Goal: Entertainment & Leisure: Browse casually

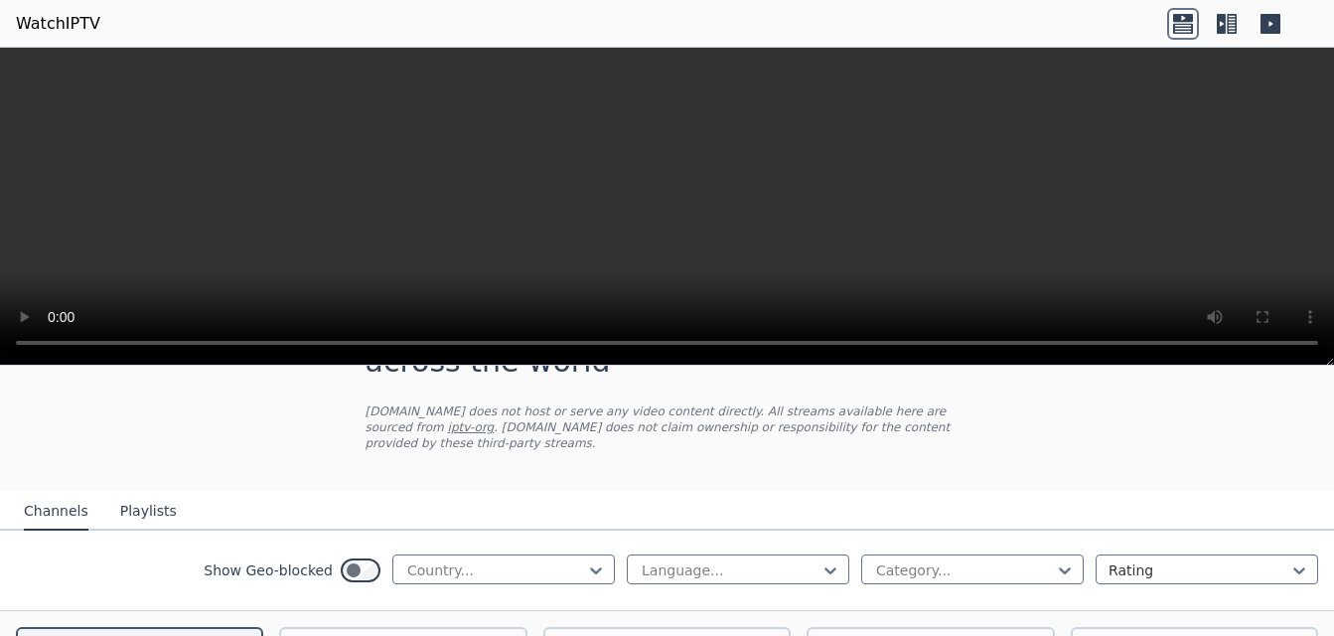
scroll to position [99, 0]
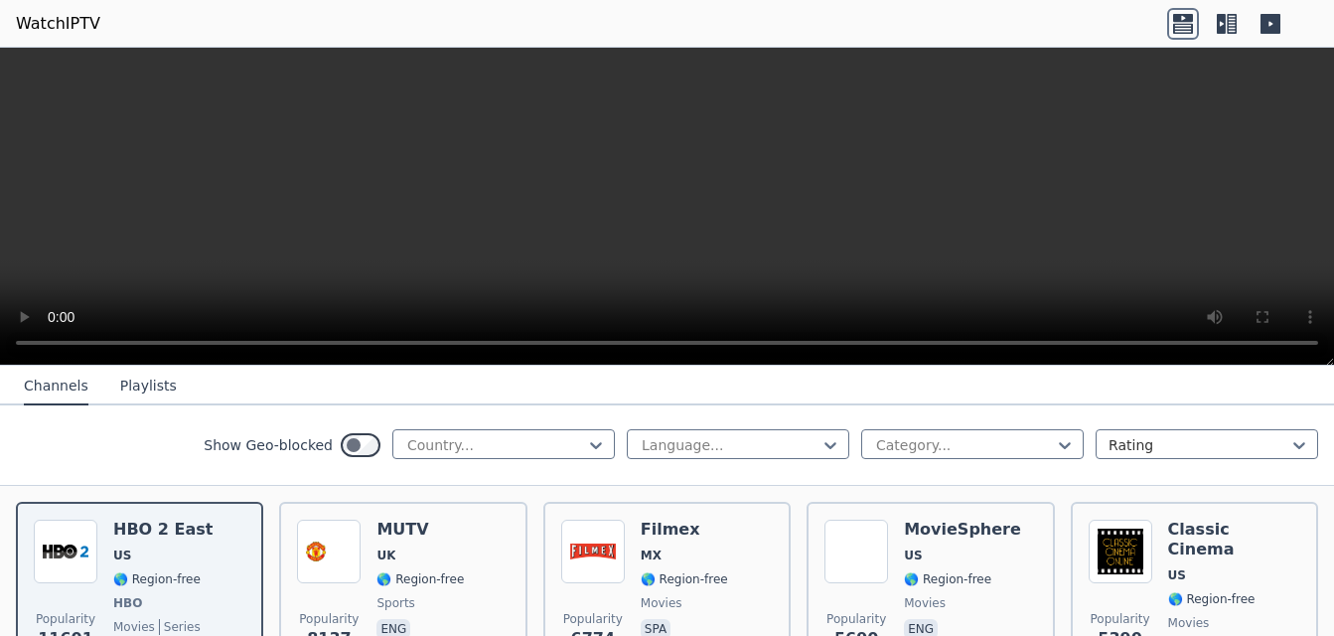
scroll to position [199, 0]
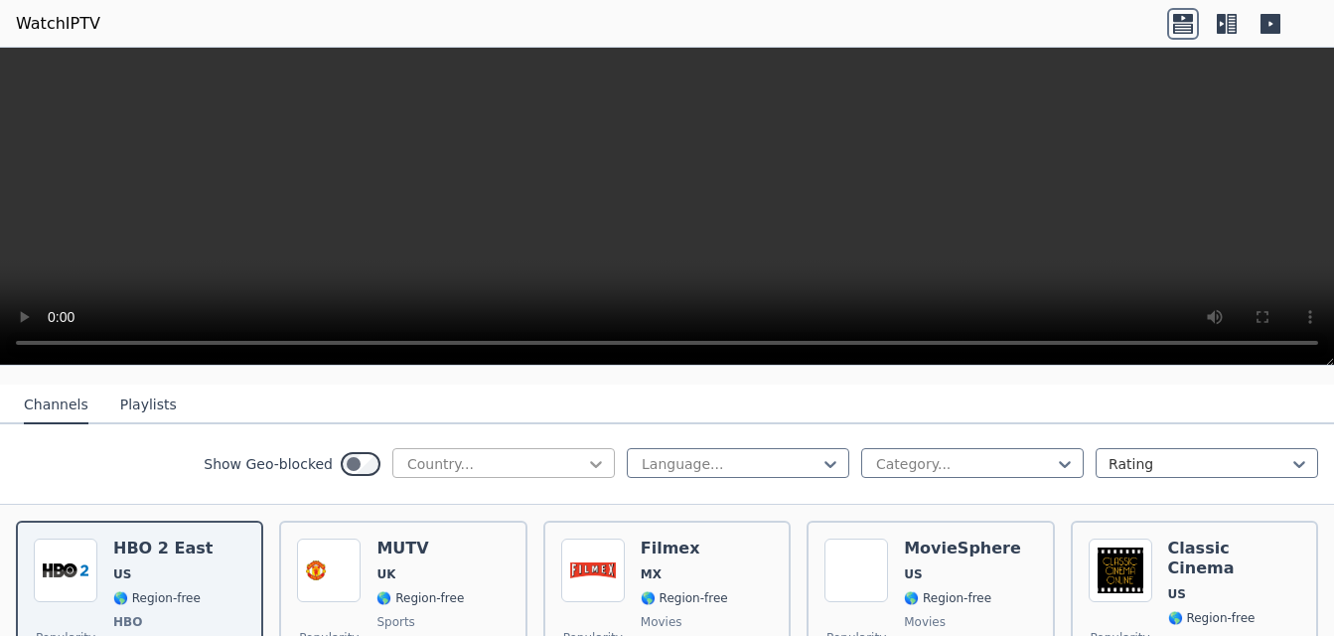
click at [586, 454] on icon at bounding box center [596, 464] width 20 height 20
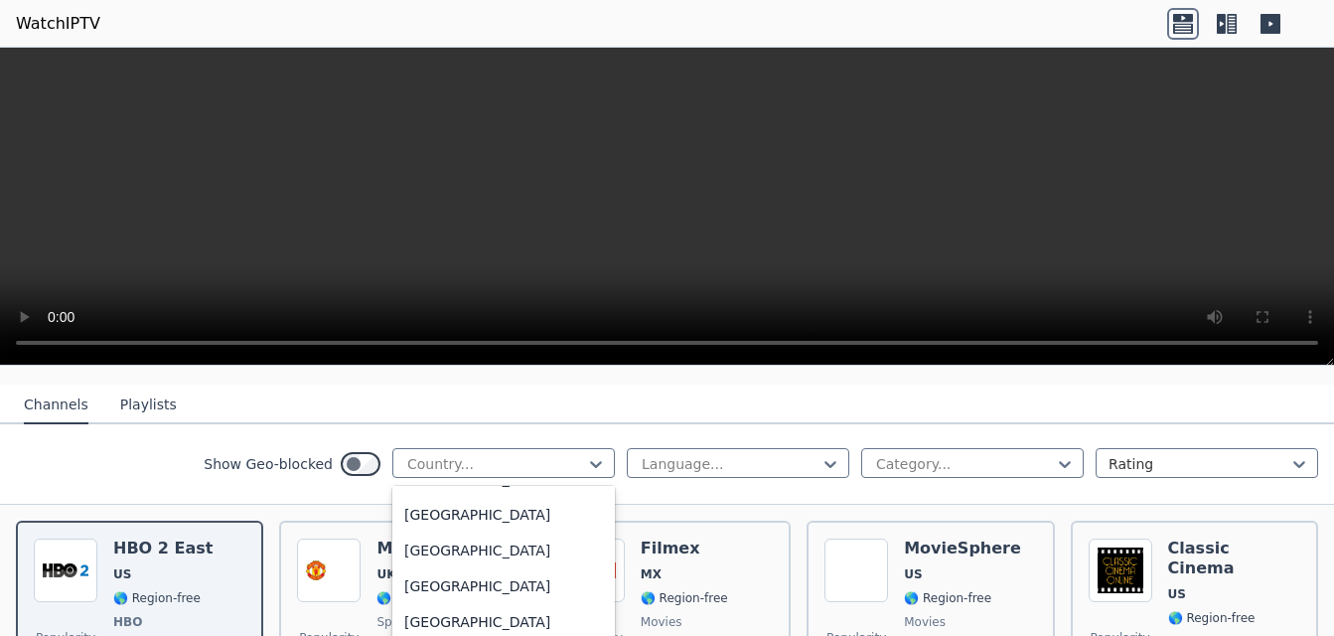
scroll to position [7749, 0]
click at [462, 318] on div "United States" at bounding box center [503, 300] width 223 height 36
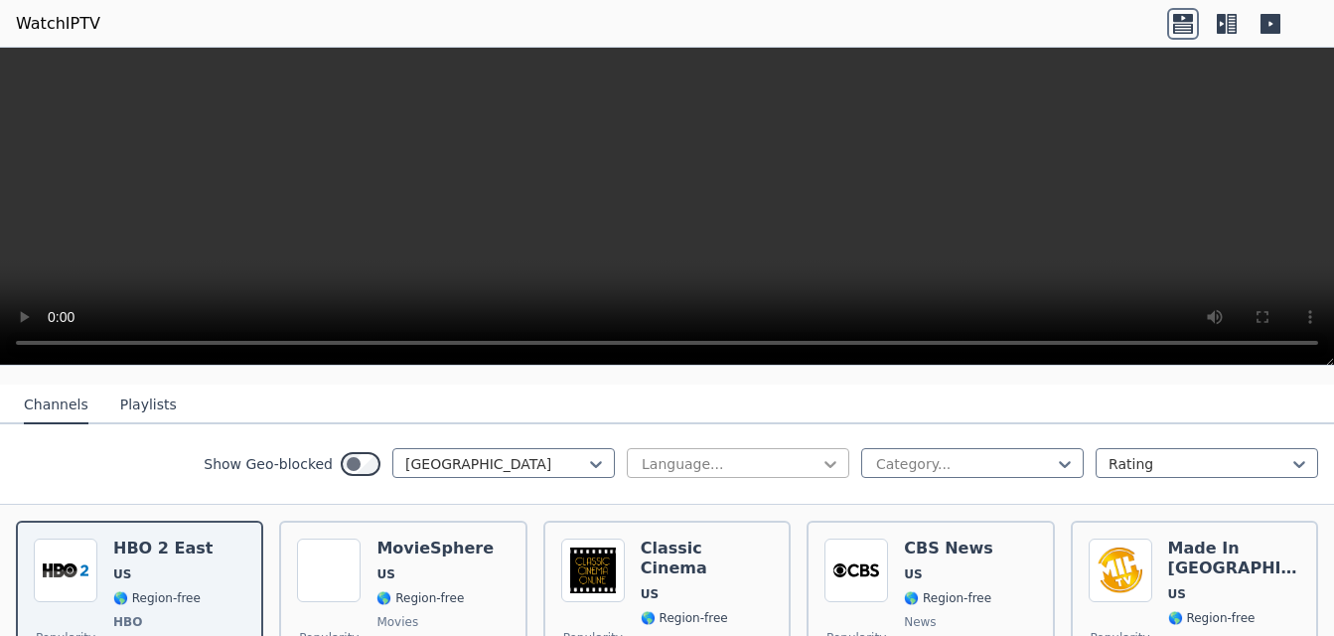
click at [825, 461] on icon at bounding box center [831, 464] width 12 height 7
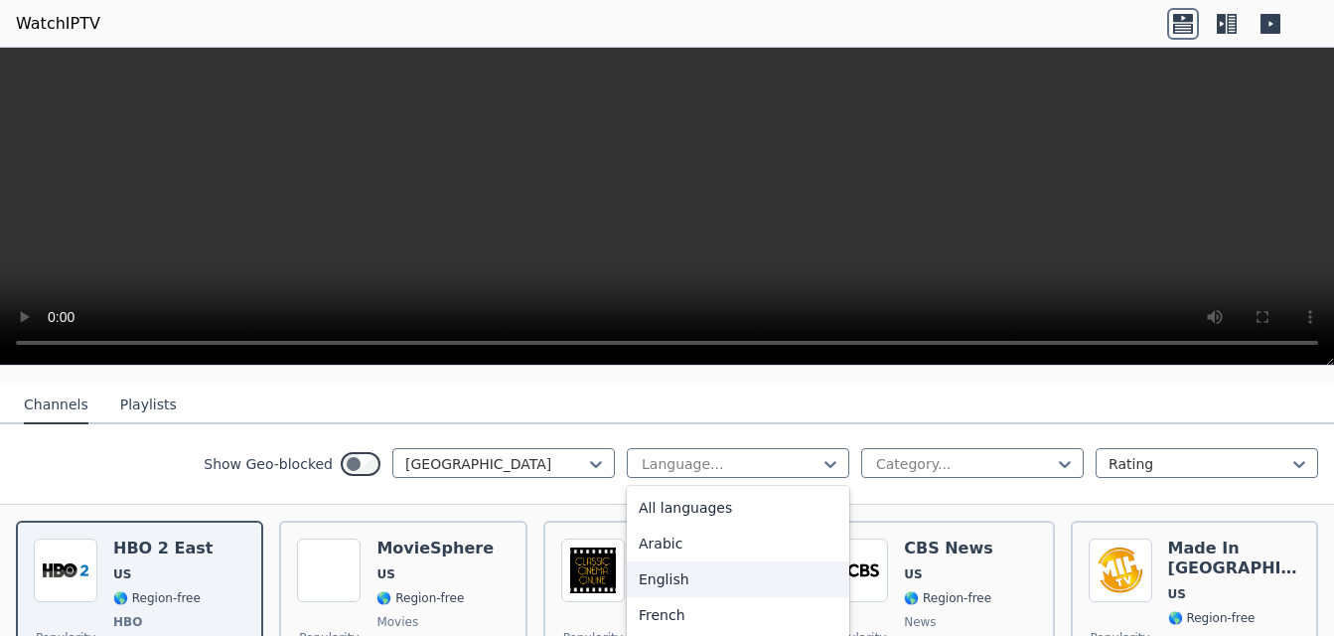
click at [724, 580] on div "English" at bounding box center [738, 579] width 223 height 36
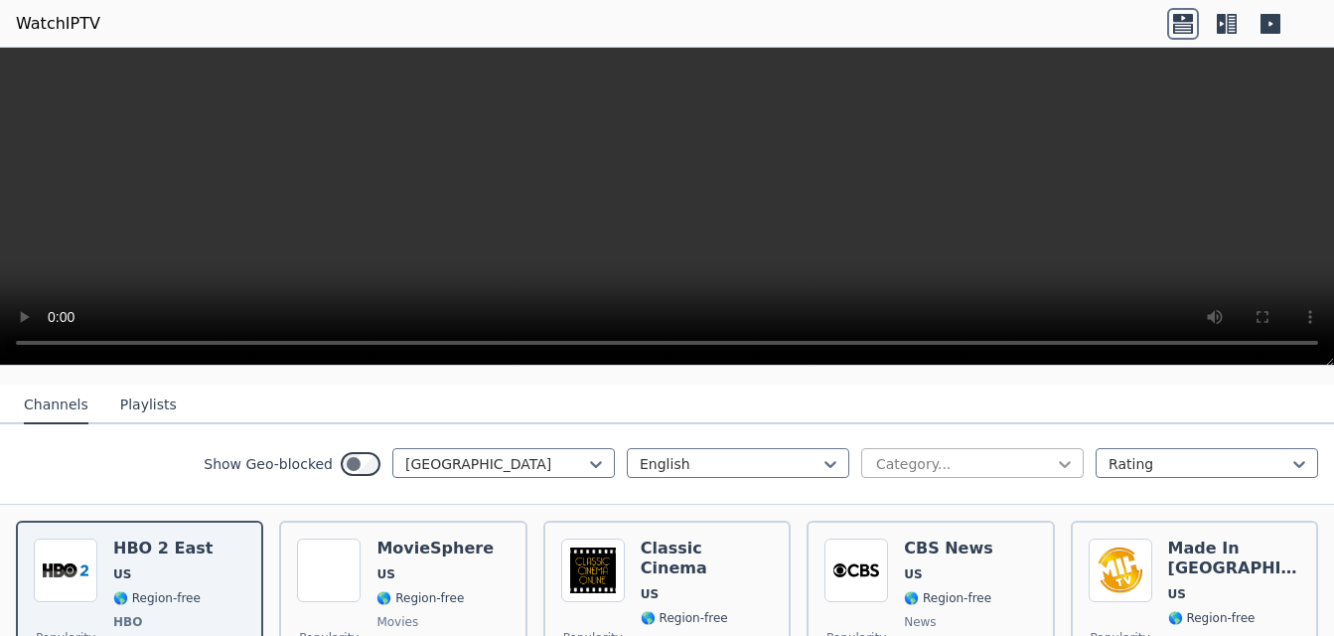
click at [1055, 454] on icon at bounding box center [1065, 464] width 20 height 20
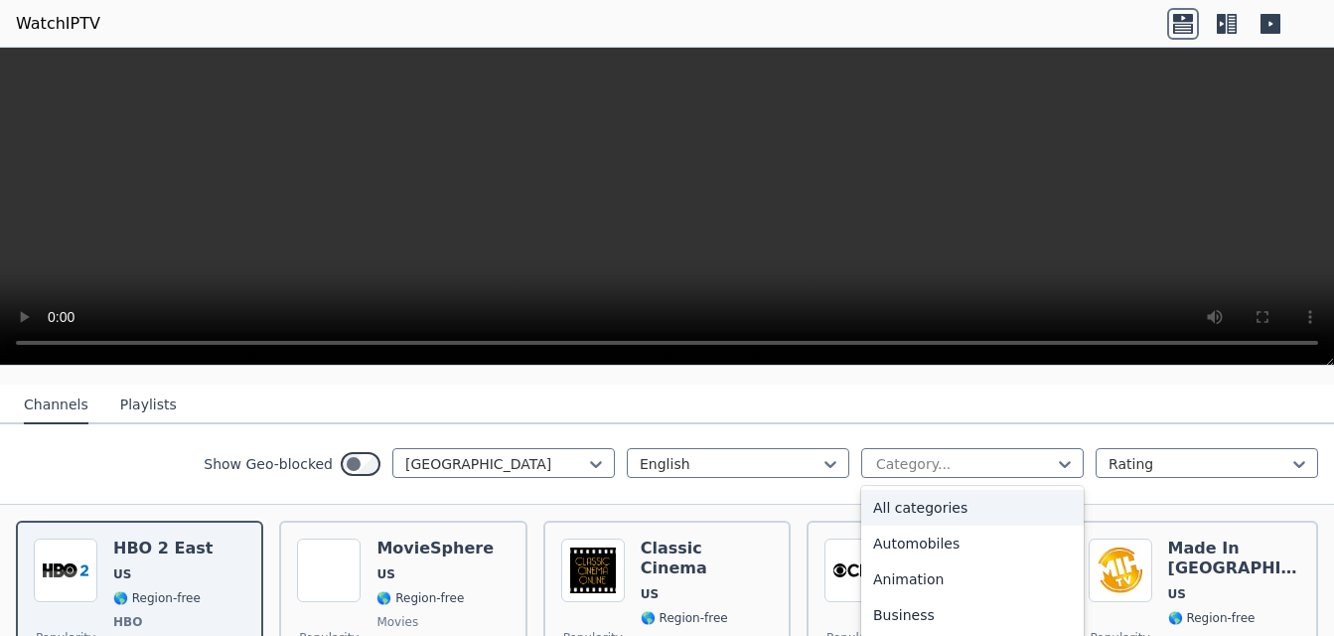
click at [905, 496] on div "All categories" at bounding box center [972, 508] width 223 height 36
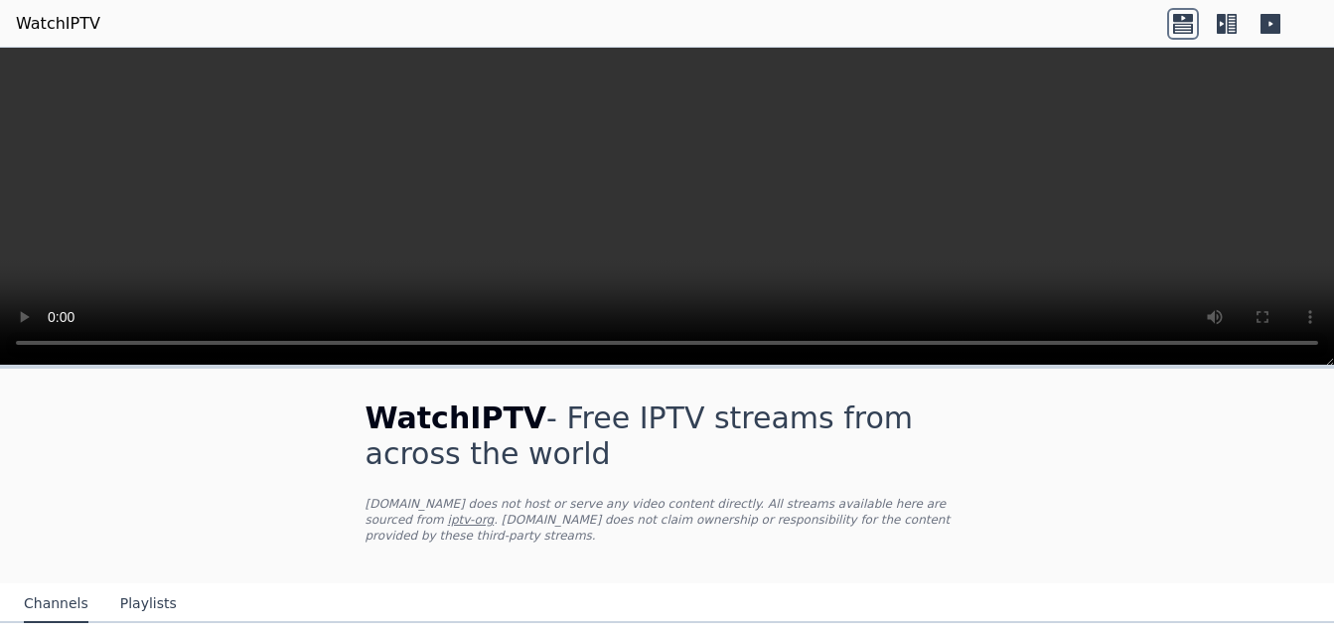
click at [495, 513] on link "iptv-org" at bounding box center [471, 520] width 47 height 14
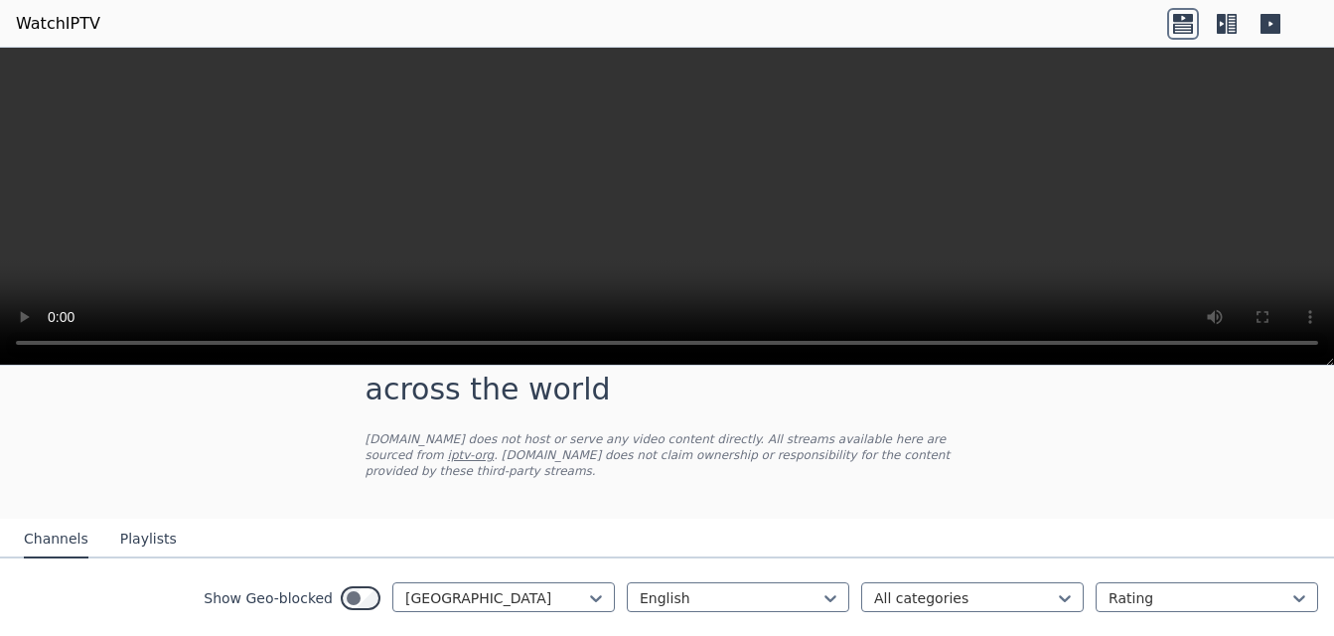
scroll to position [298, 0]
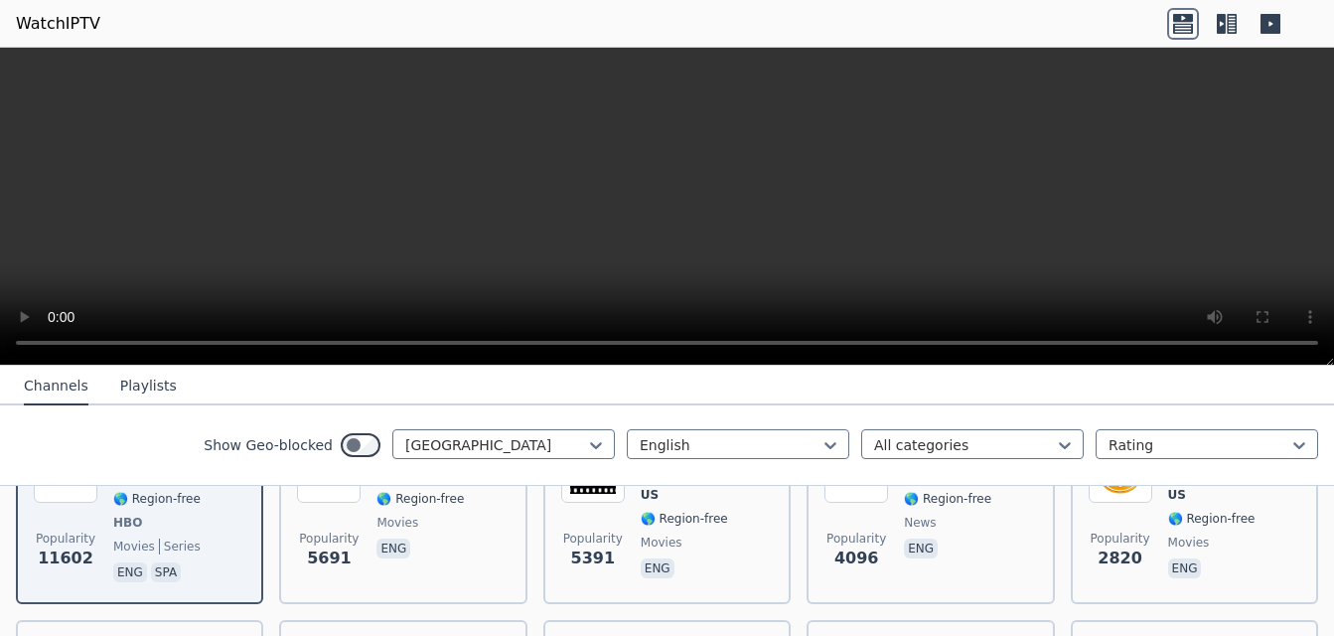
click at [144, 384] on button "Playlists" at bounding box center [148, 387] width 57 height 38
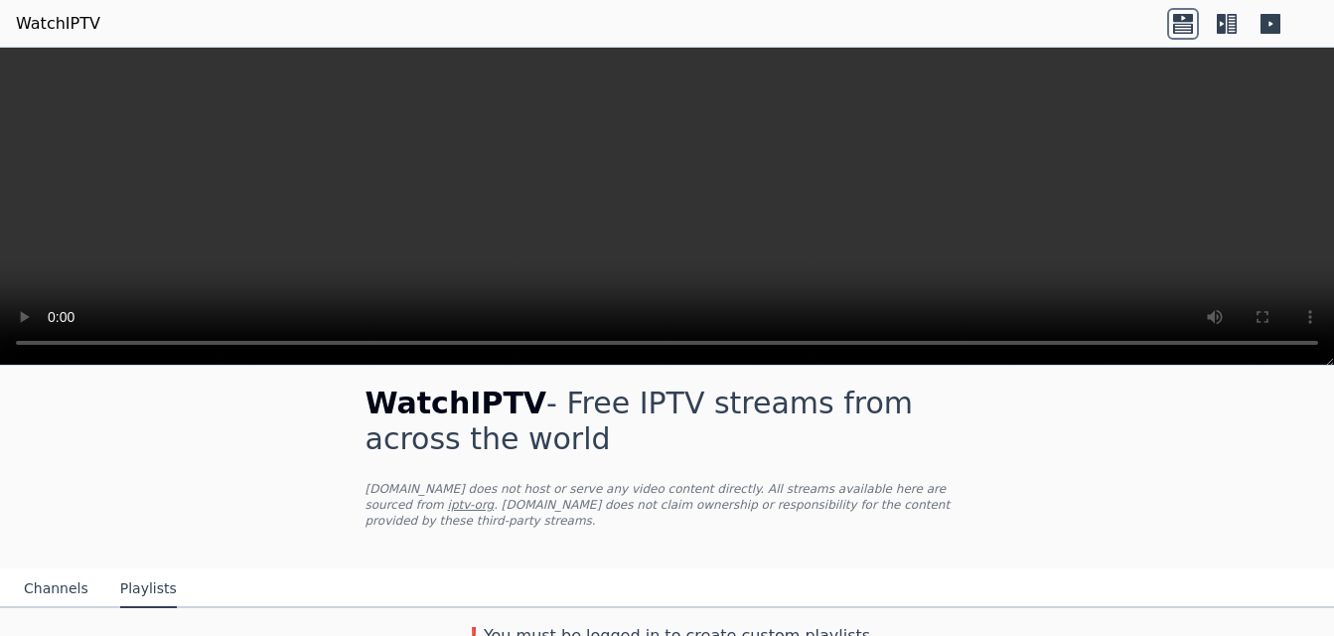
scroll to position [19, 0]
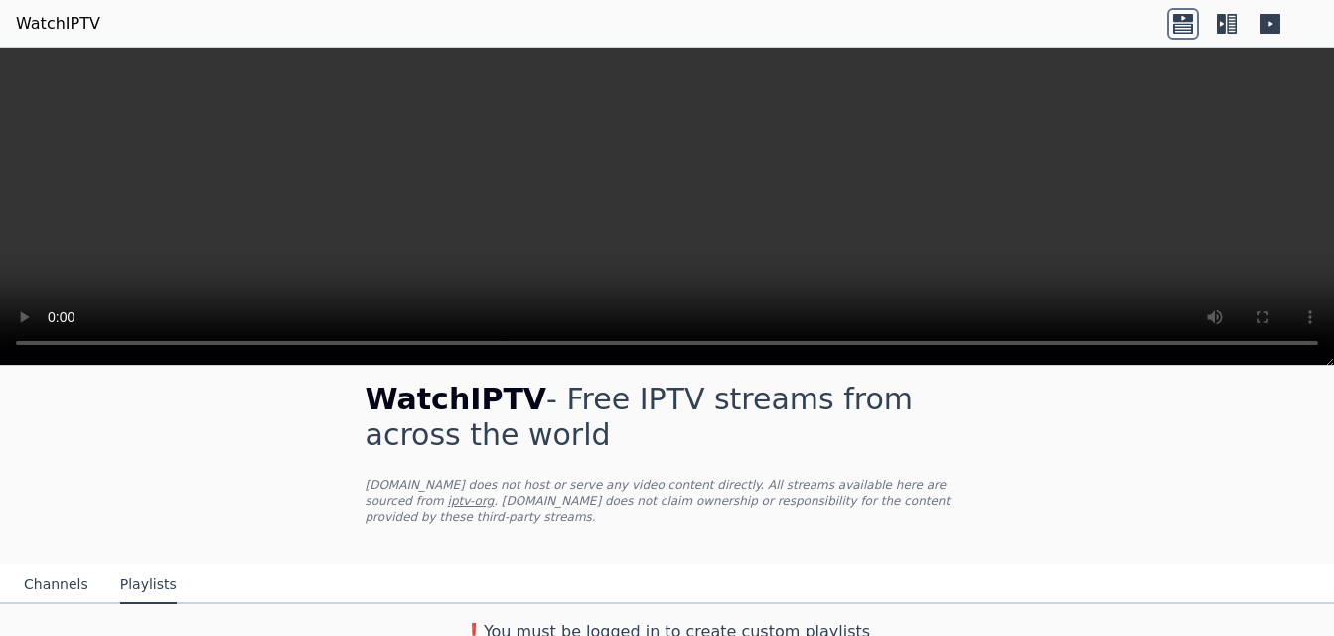
click at [48, 566] on button "Channels" at bounding box center [56, 585] width 65 height 38
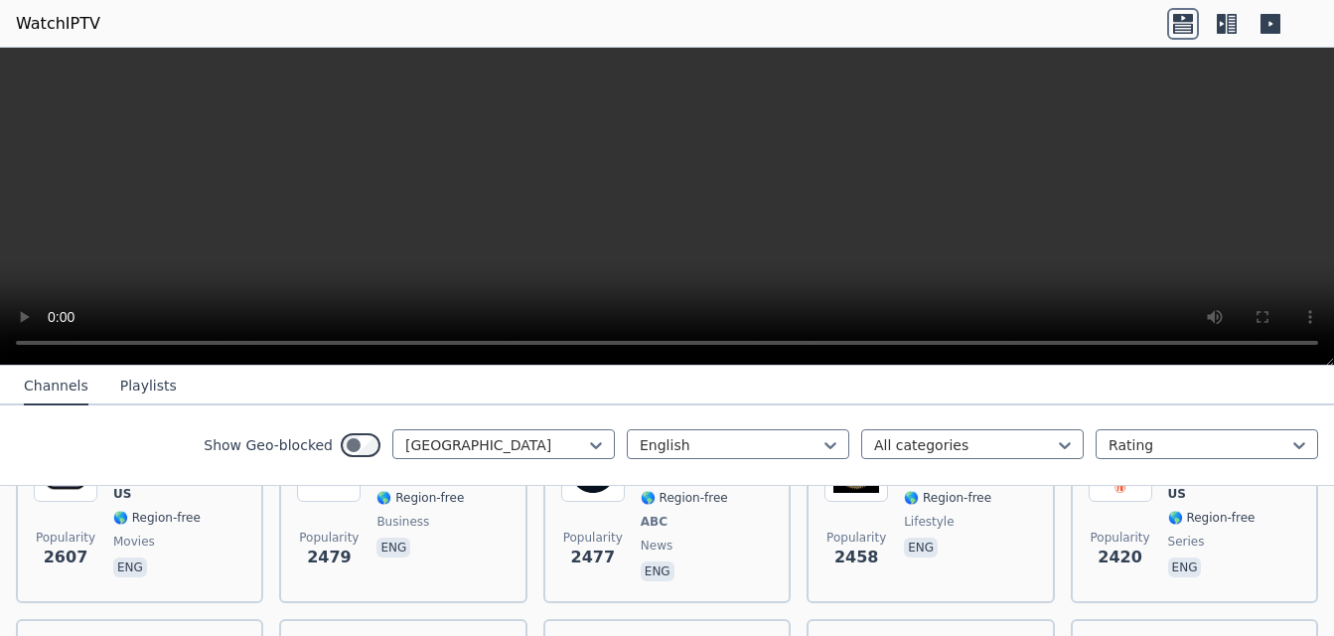
scroll to position [516, 0]
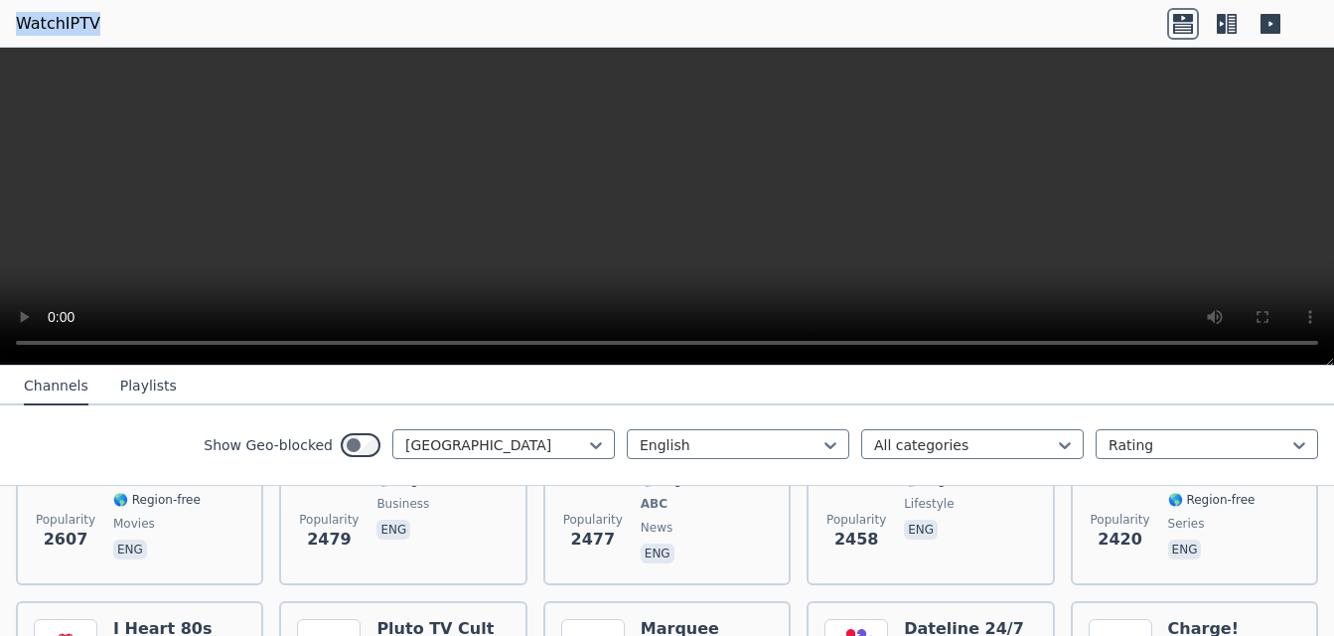
drag, startPoint x: 95, startPoint y: 22, endPoint x: 20, endPoint y: 27, distance: 75.7
click at [20, 27] on header "WatchIPTV" at bounding box center [667, 24] width 1334 height 48
copy link "WatchIPTV"
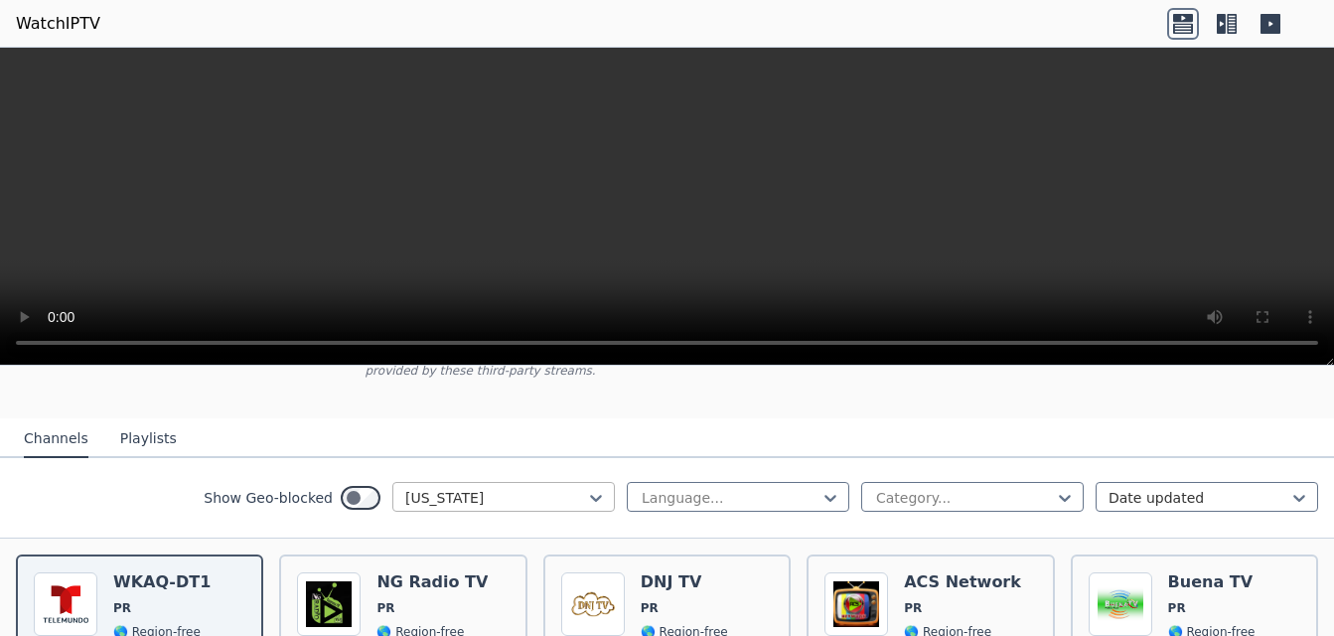
scroll to position [298, 0]
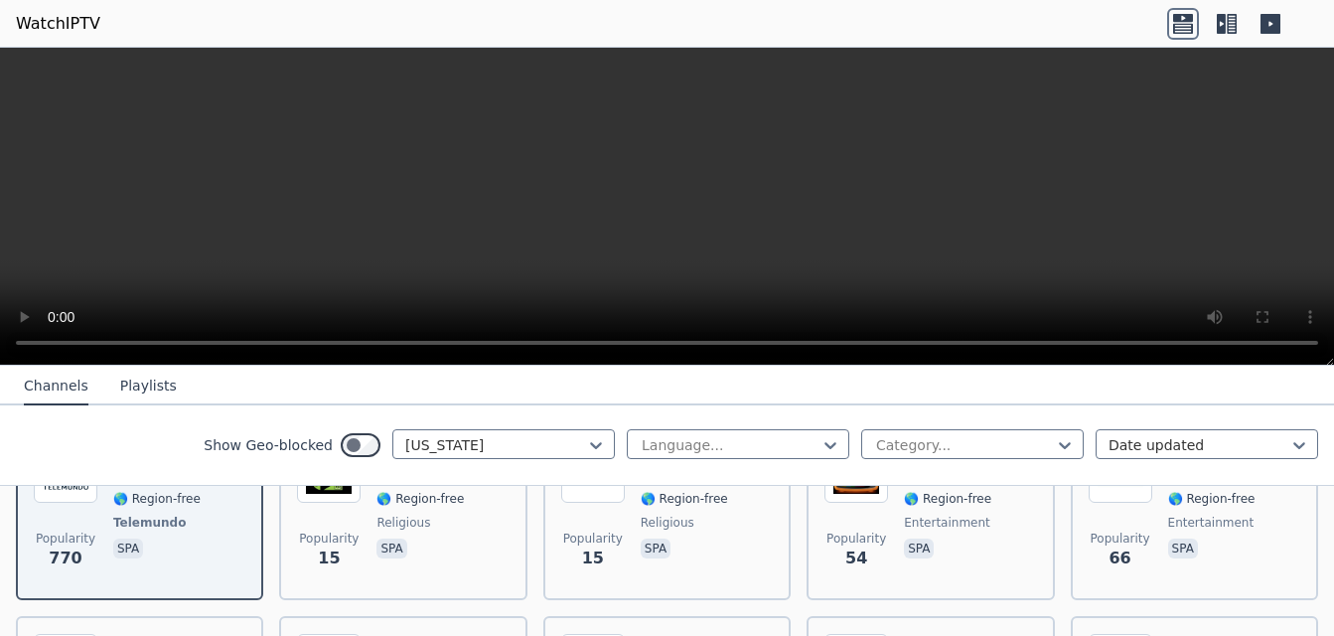
click at [150, 384] on button "Playlists" at bounding box center [148, 387] width 57 height 38
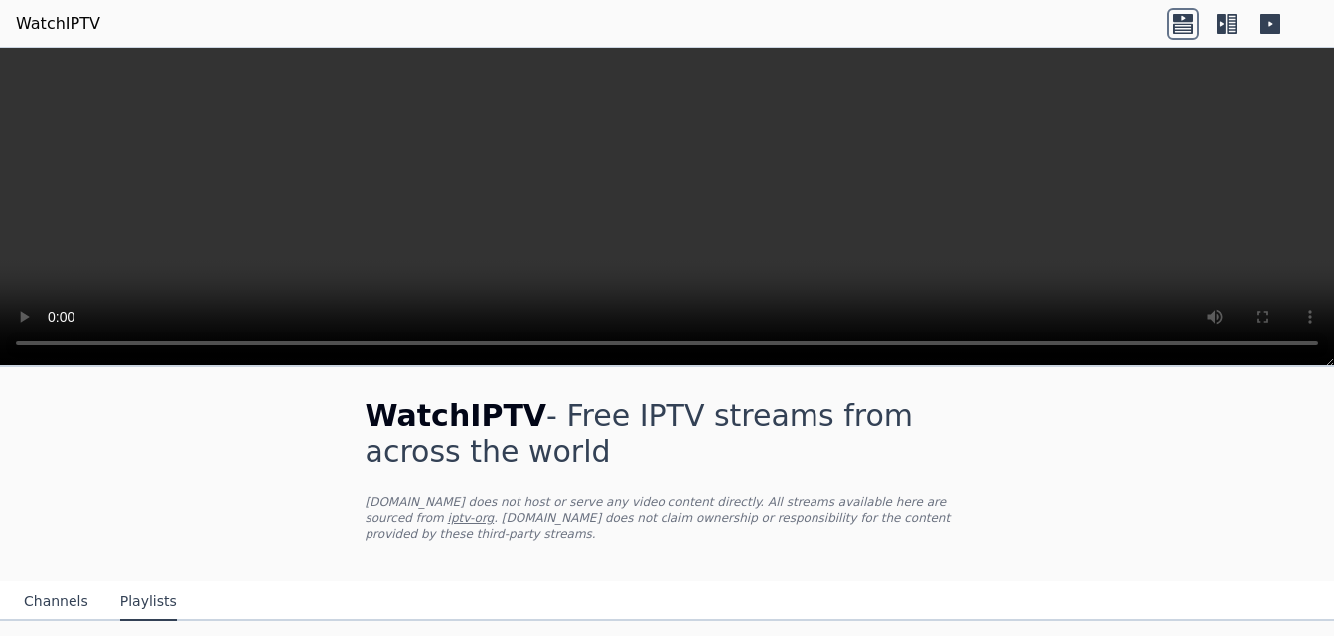
scroll to position [0, 0]
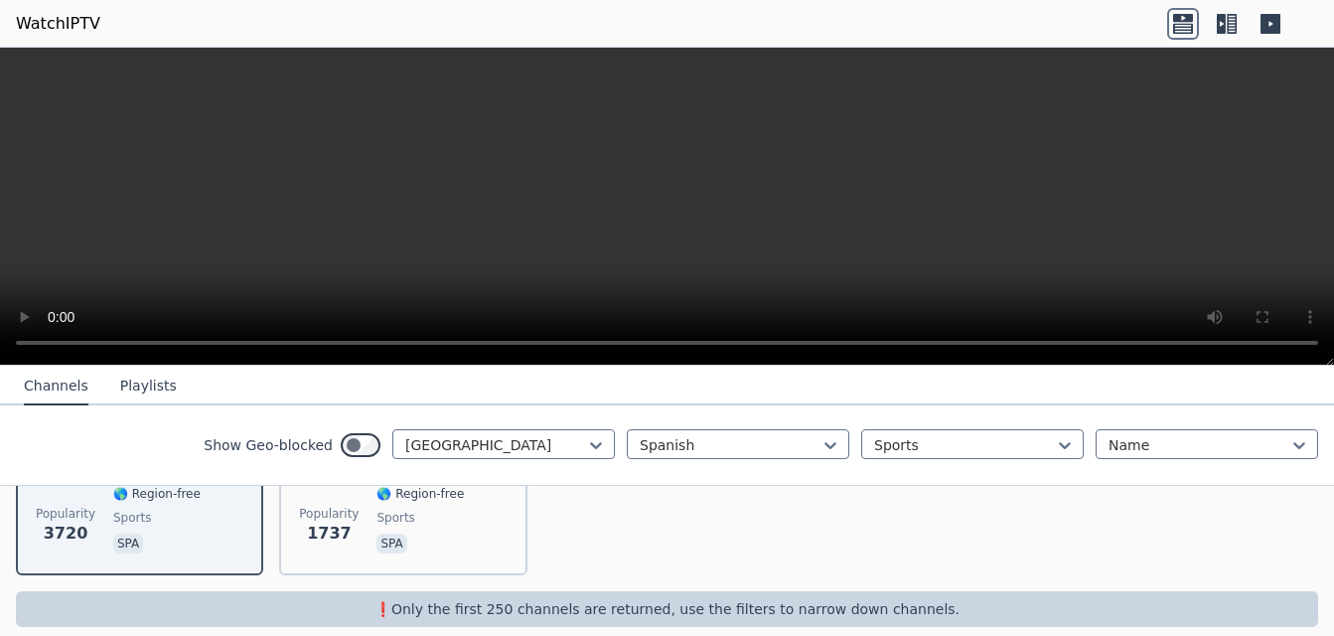
scroll to position [330, 0]
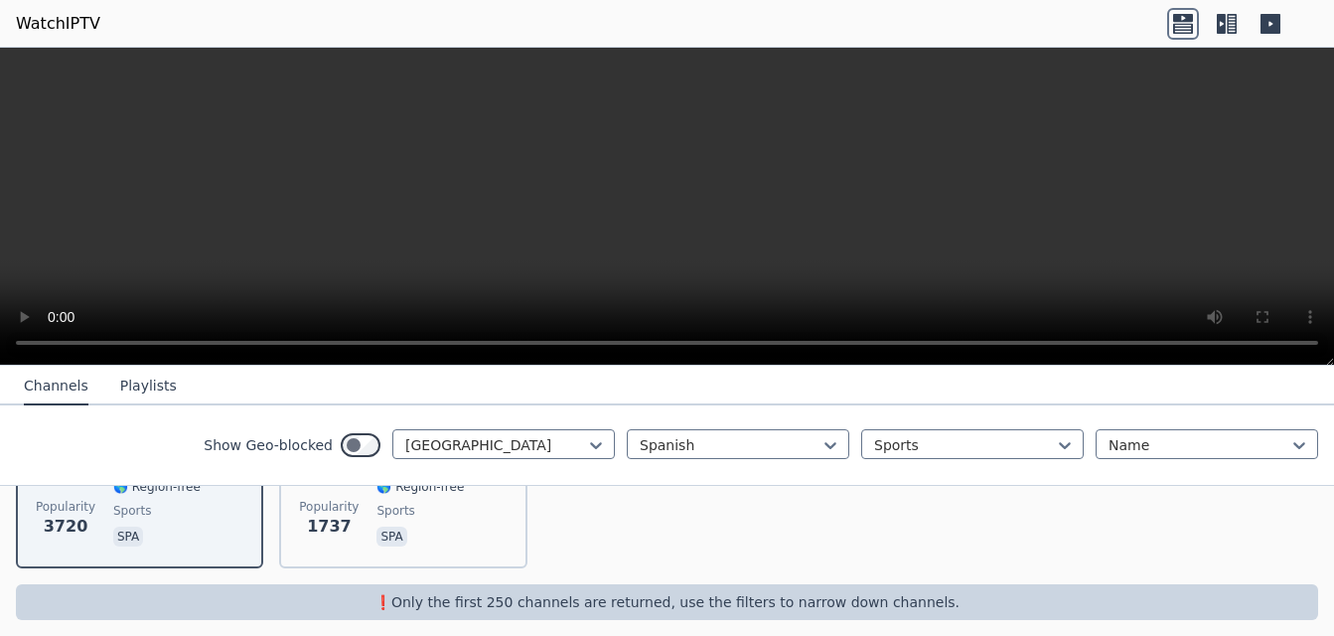
click at [150, 386] on button "Playlists" at bounding box center [148, 387] width 57 height 38
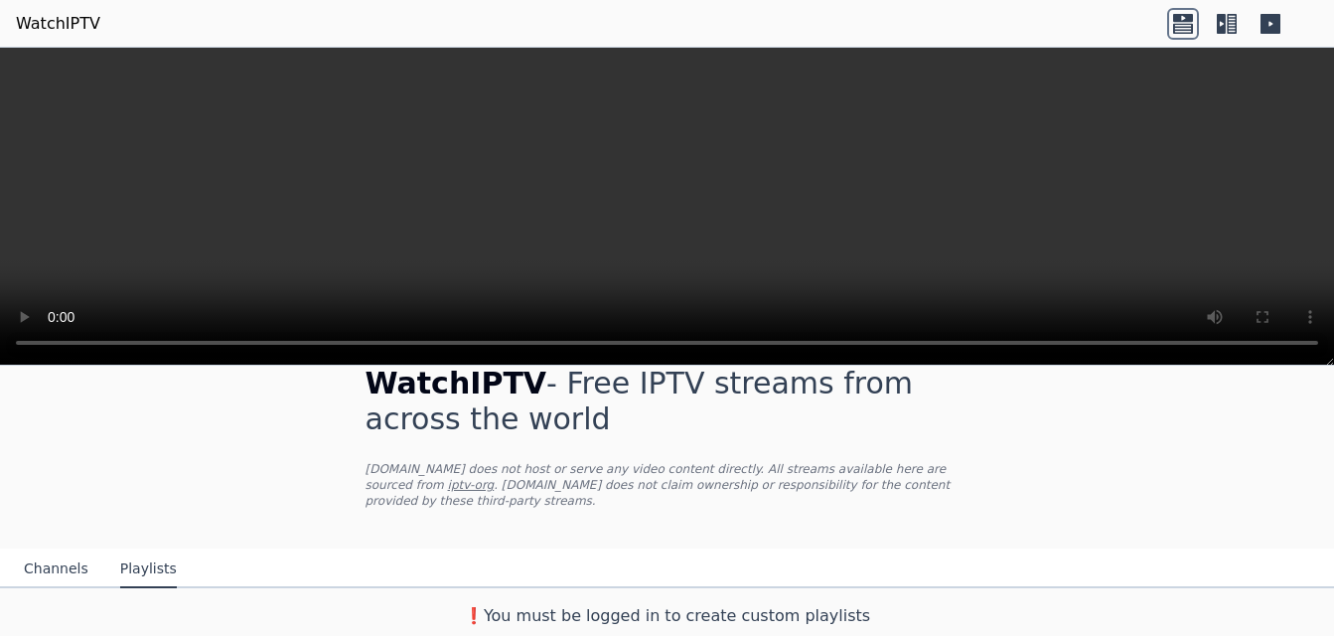
scroll to position [19, 0]
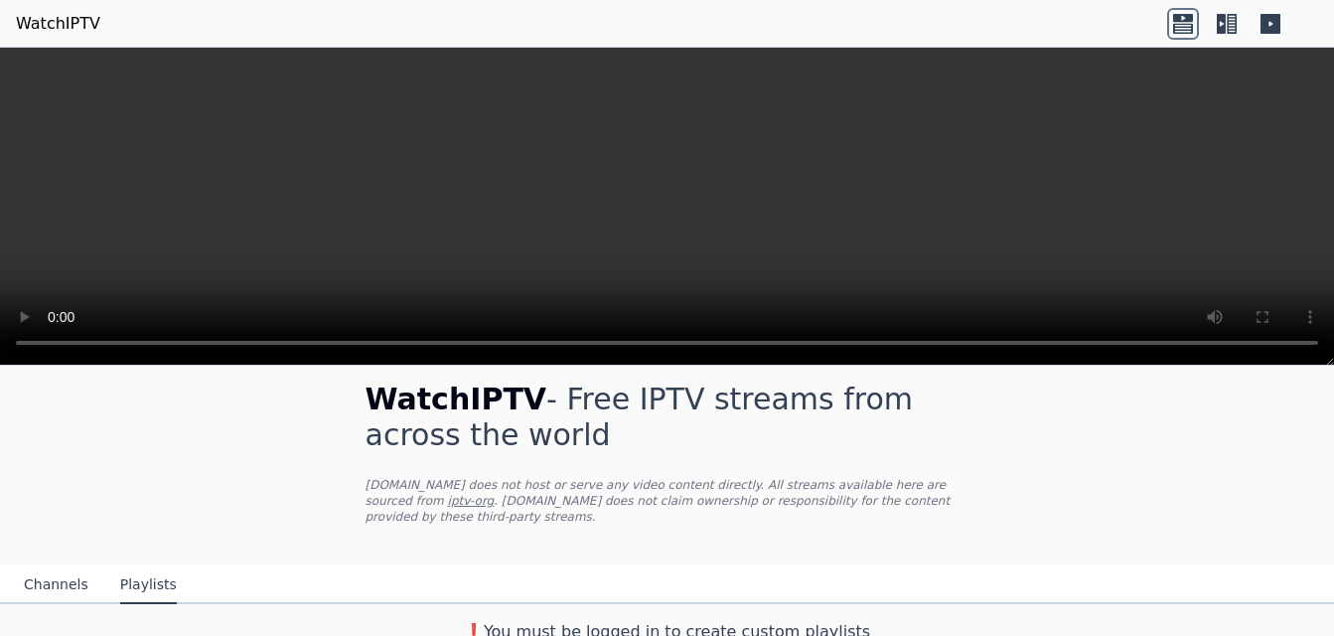
click at [59, 572] on button "Channels" at bounding box center [56, 585] width 65 height 38
